Goal: Information Seeking & Learning: Check status

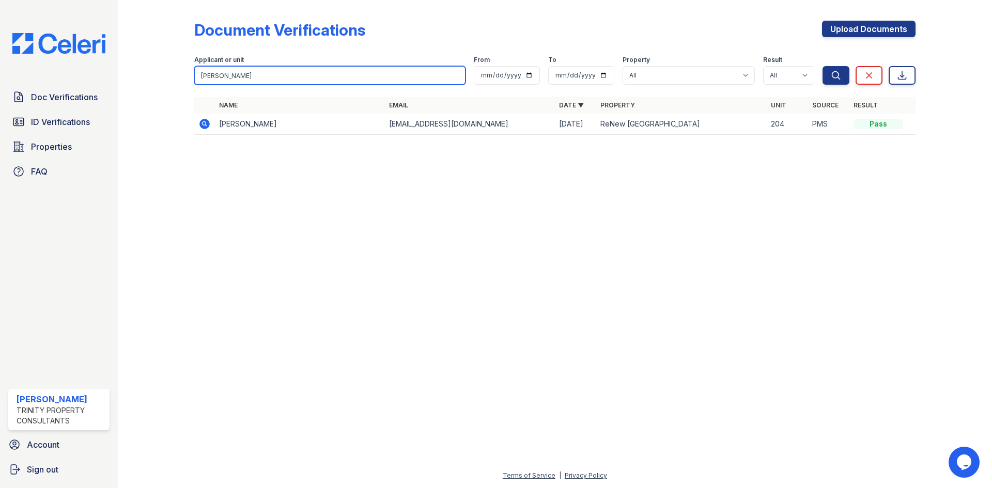
drag, startPoint x: 0, startPoint y: 0, endPoint x: 248, endPoint y: 72, distance: 258.8
click at [248, 72] on input "henry" at bounding box center [329, 75] width 271 height 19
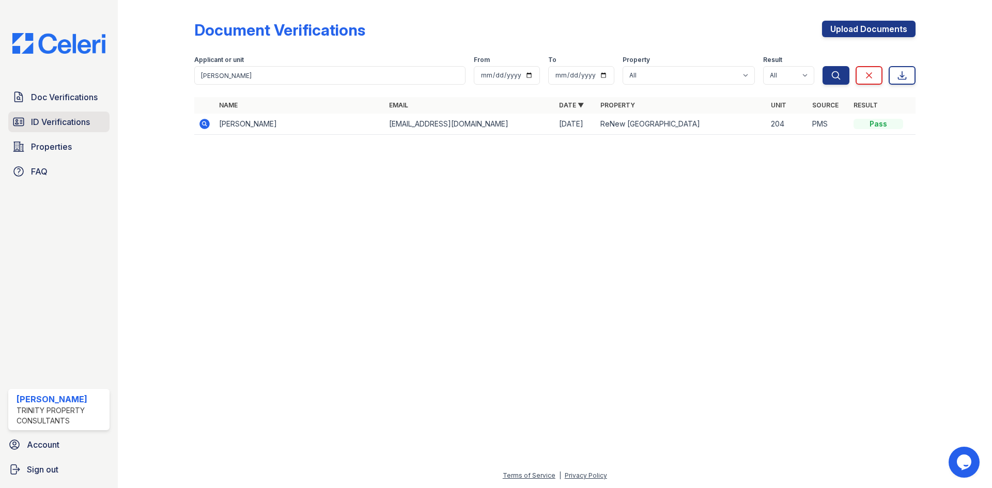
click at [59, 127] on span "ID Verifications" at bounding box center [60, 122] width 59 height 12
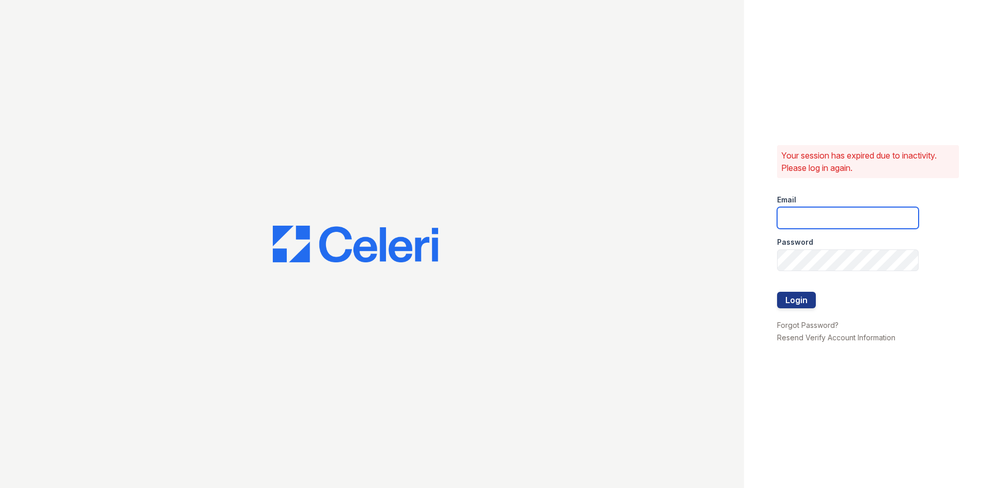
type input "tgibson@trinity-pm.com"
click at [262, 77] on div at bounding box center [372, 244] width 744 height 488
click at [796, 296] on button "Login" at bounding box center [796, 300] width 39 height 17
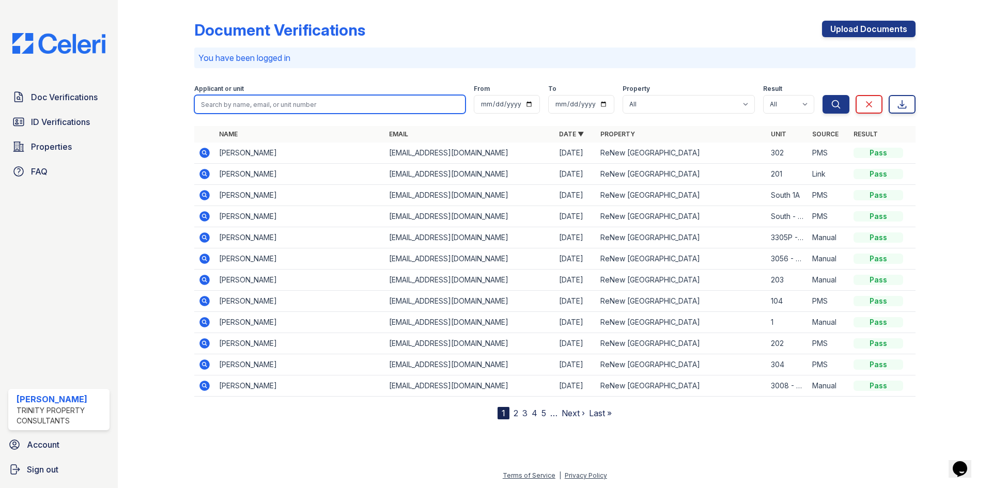
click at [335, 103] on input "search" at bounding box center [329, 104] width 271 height 19
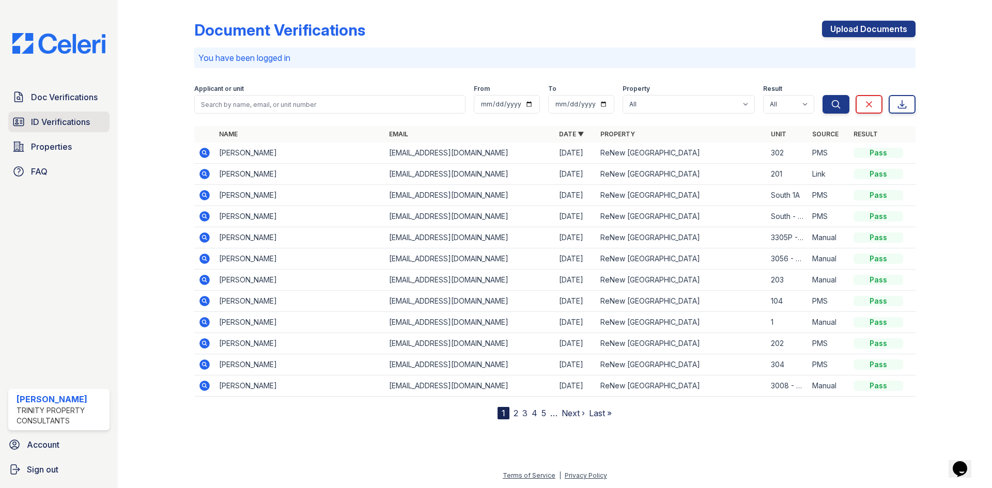
click at [45, 120] on span "ID Verifications" at bounding box center [60, 122] width 59 height 12
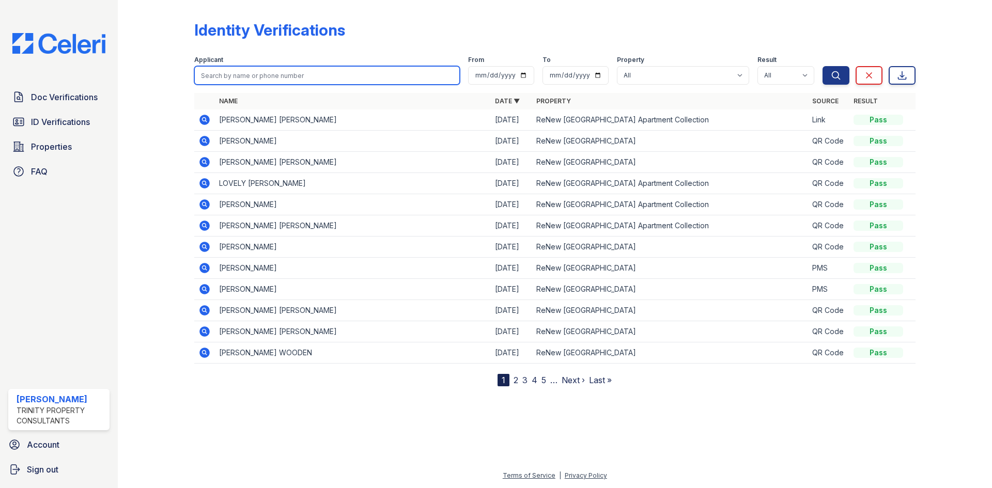
click at [288, 74] on input "search" at bounding box center [326, 75] width 265 height 19
type input "gauth"
click at [822, 66] on button "Search" at bounding box center [835, 75] width 27 height 19
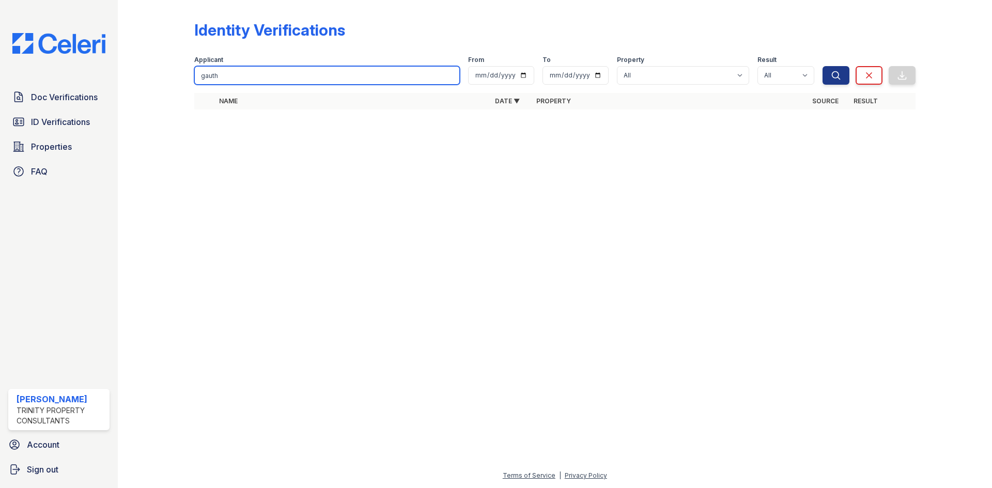
click at [287, 74] on input "gauth" at bounding box center [326, 75] width 265 height 19
type input "[PERSON_NAME]"
click at [822, 66] on button "Search" at bounding box center [835, 75] width 27 height 19
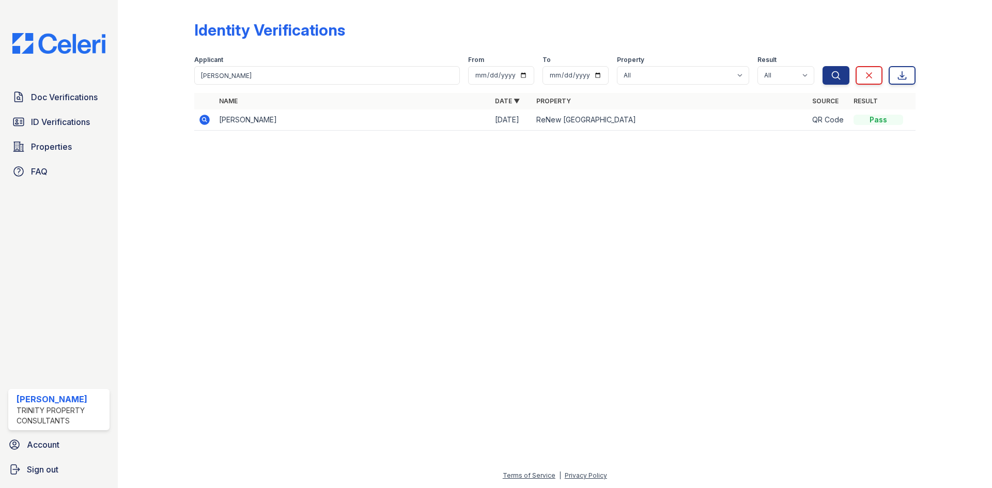
click at [96, 110] on div "Doc Verifications ID Verifications Properties FAQ" at bounding box center [59, 134] width 110 height 95
click at [66, 143] on span "Properties" at bounding box center [51, 146] width 41 height 12
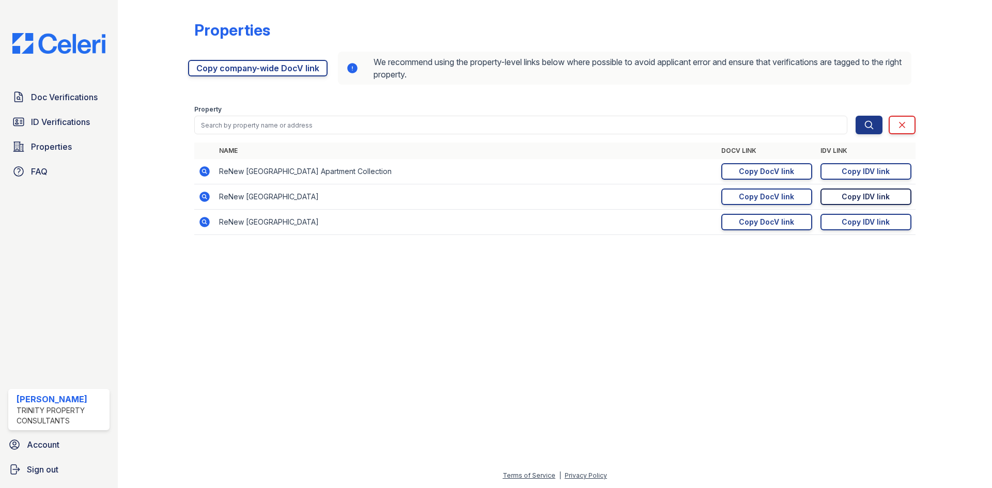
click at [843, 192] on div "Copy IDV link" at bounding box center [865, 197] width 48 height 10
click at [56, 126] on span "ID Verifications" at bounding box center [60, 122] width 59 height 12
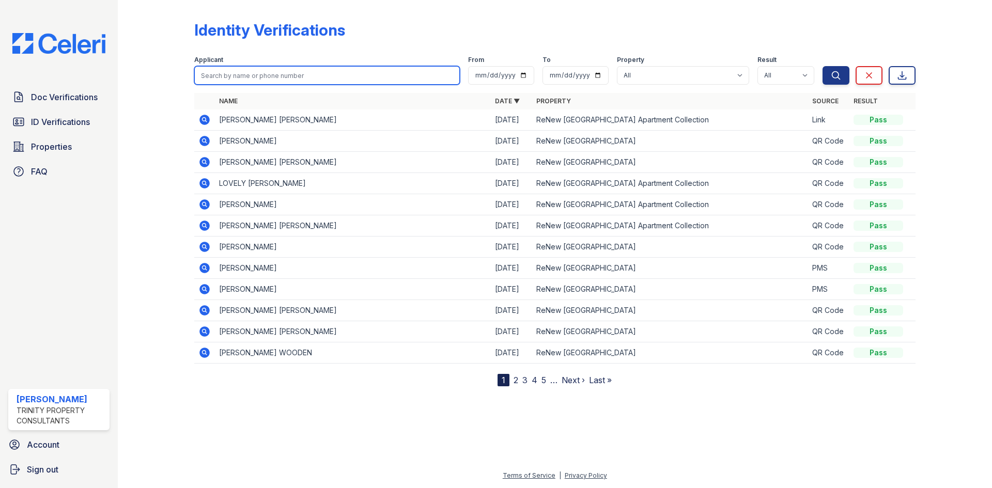
click at [255, 77] on input "search" at bounding box center [326, 75] width 265 height 19
type input "[PERSON_NAME]"
click at [822, 66] on button "Search" at bounding box center [835, 75] width 27 height 19
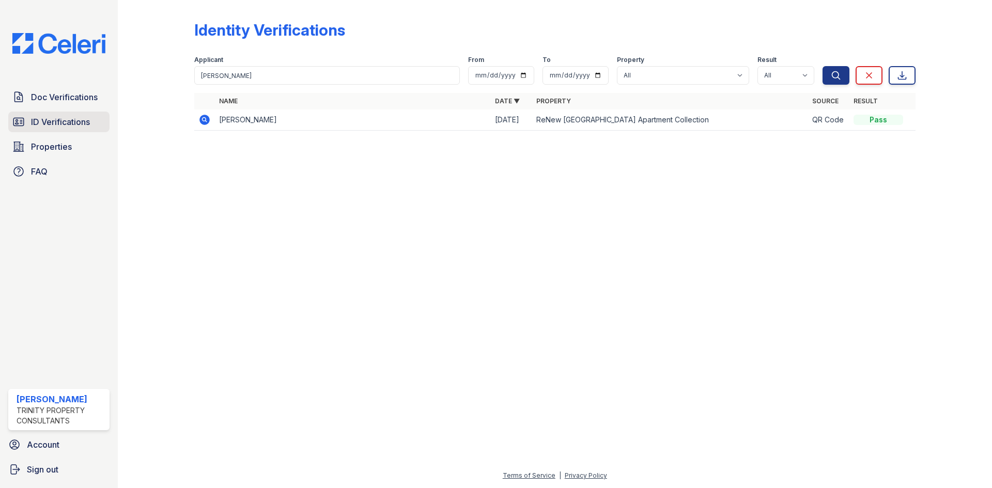
click at [55, 124] on span "ID Verifications" at bounding box center [60, 122] width 59 height 12
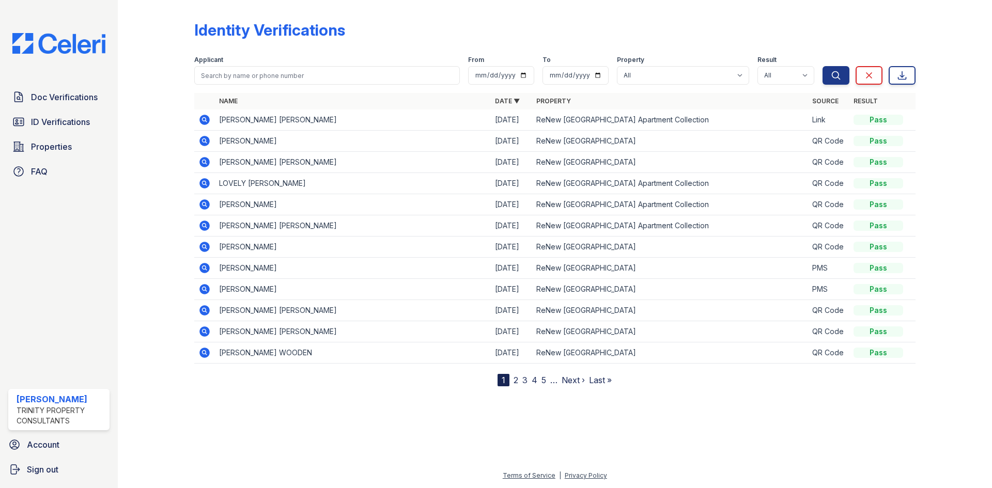
click at [55, 124] on span "ID Verifications" at bounding box center [60, 122] width 59 height 12
